Goal: Check status: Check status

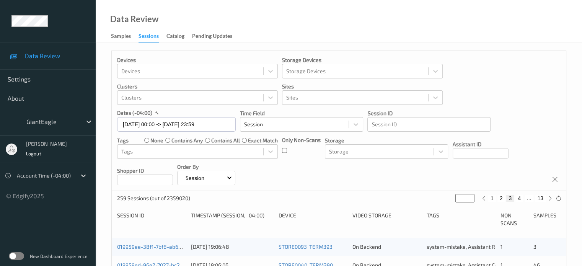
click at [12, 255] on label at bounding box center [16, 256] width 15 height 8
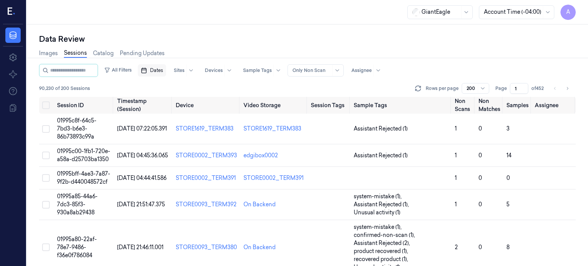
click at [163, 68] on span "Dates" at bounding box center [156, 70] width 13 height 7
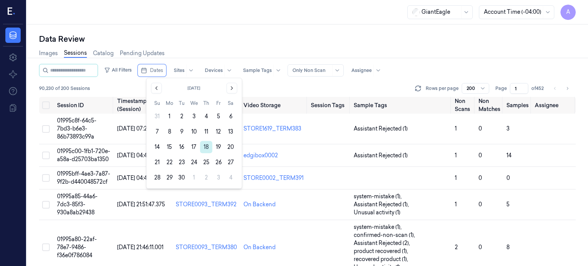
click at [207, 148] on button "18" at bounding box center [206, 147] width 12 height 12
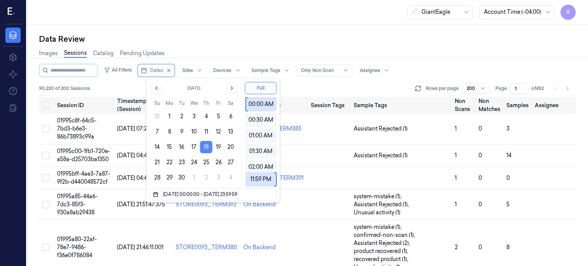
click at [210, 145] on button "18" at bounding box center [206, 147] width 12 height 12
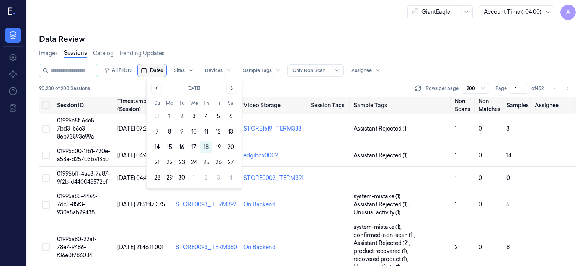
click at [158, 65] on button "Dates" at bounding box center [152, 70] width 28 height 12
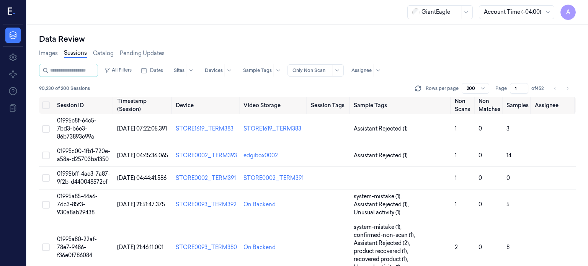
click at [75, 53] on link "Sessions" at bounding box center [75, 53] width 23 height 9
